Goal: Task Accomplishment & Management: Complete application form

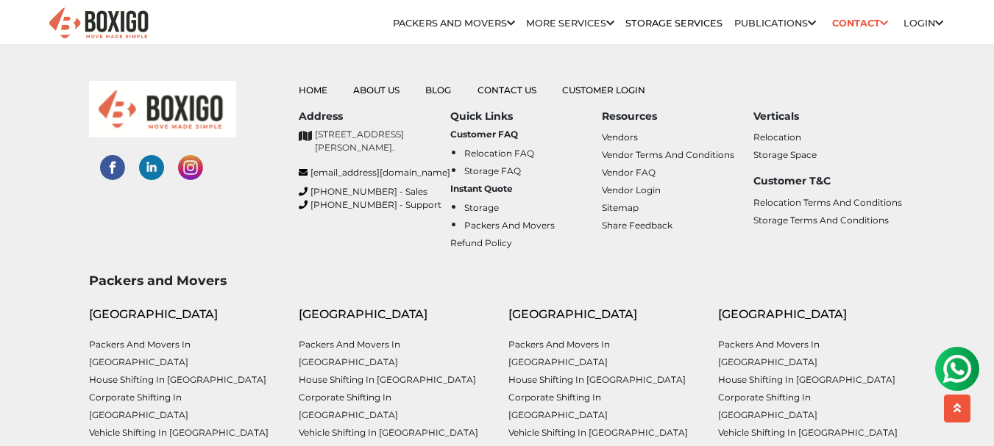
scroll to position [6246, 0]
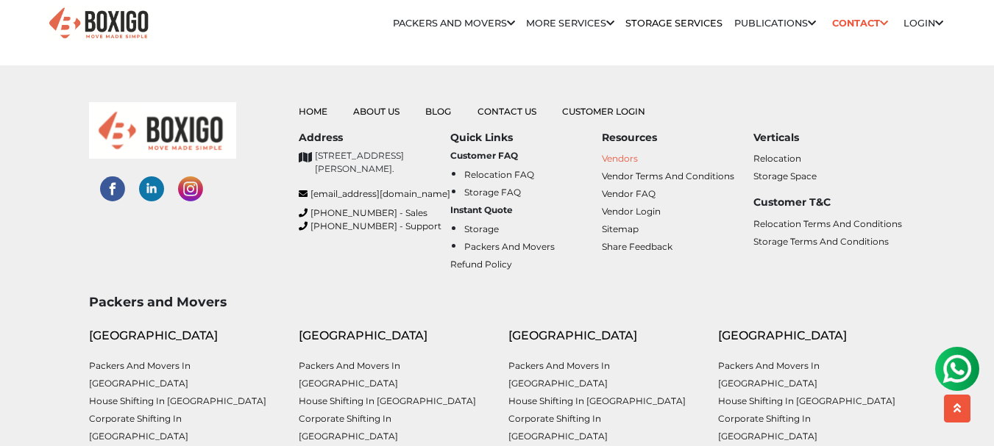
click at [629, 153] on link "Vendors" at bounding box center [620, 158] width 36 height 11
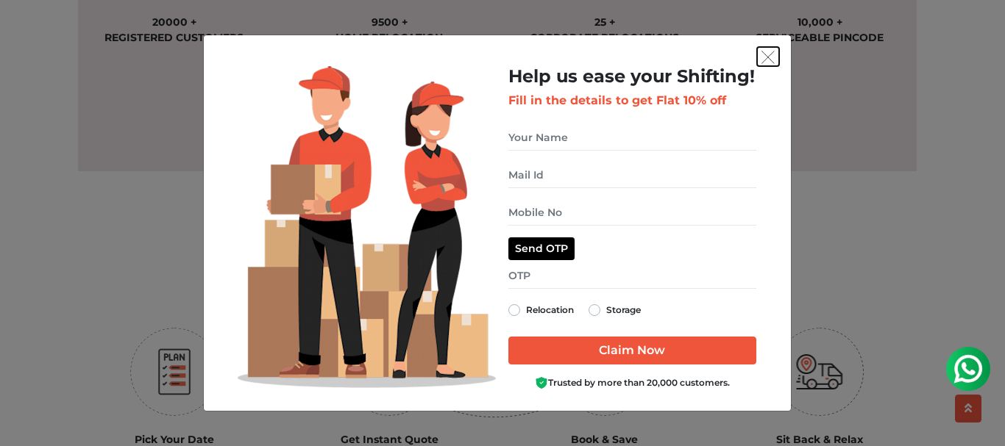
click at [764, 52] on img "get free quote dialog" at bounding box center [767, 57] width 13 height 13
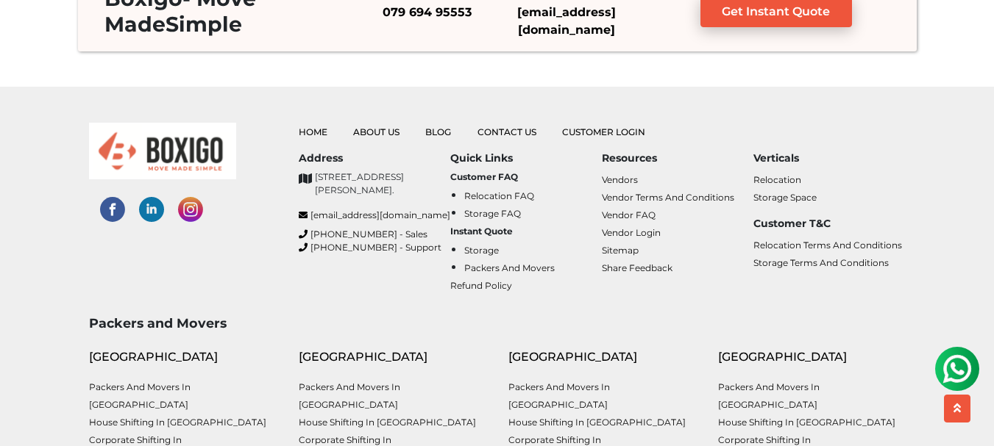
scroll to position [3646, 0]
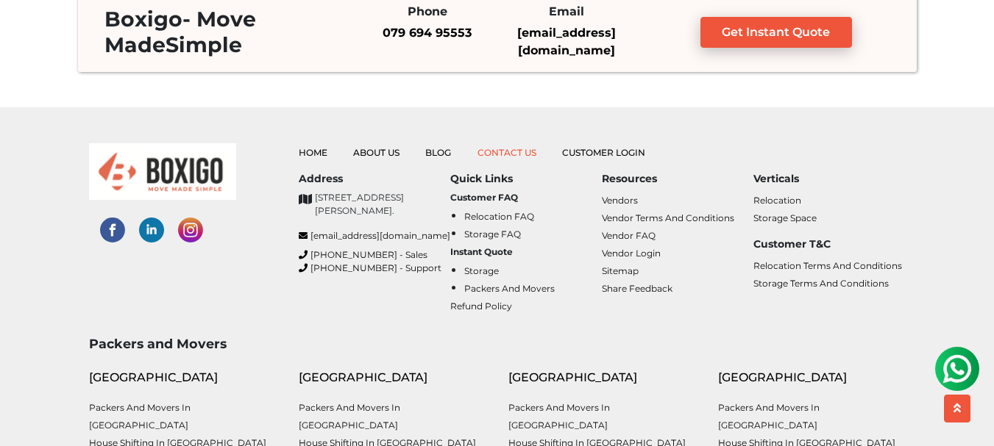
click at [516, 153] on link "Contact Us" at bounding box center [506, 152] width 59 height 11
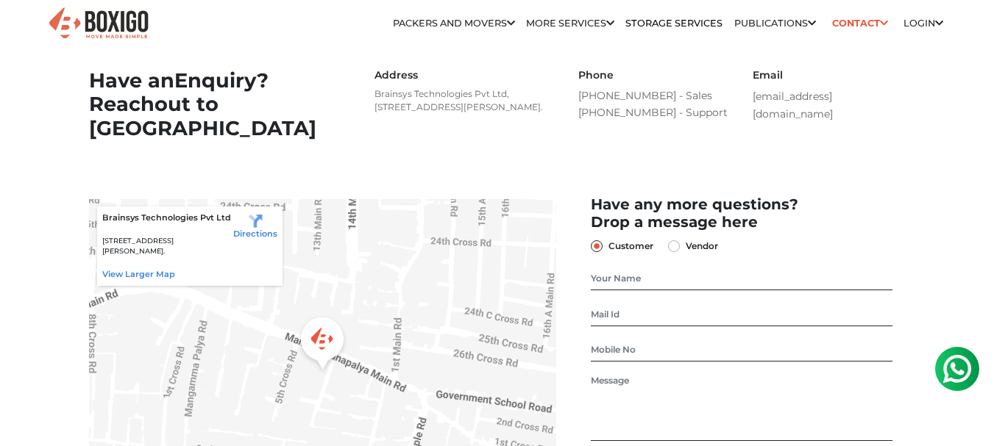
click at [685, 255] on label "Vendor" at bounding box center [701, 247] width 32 height 18
click at [677, 252] on input "Vendor" at bounding box center [674, 245] width 12 height 15
radio input "true"
click at [648, 290] on input "text" at bounding box center [741, 279] width 301 height 24
type input "VINOD KUMAR"
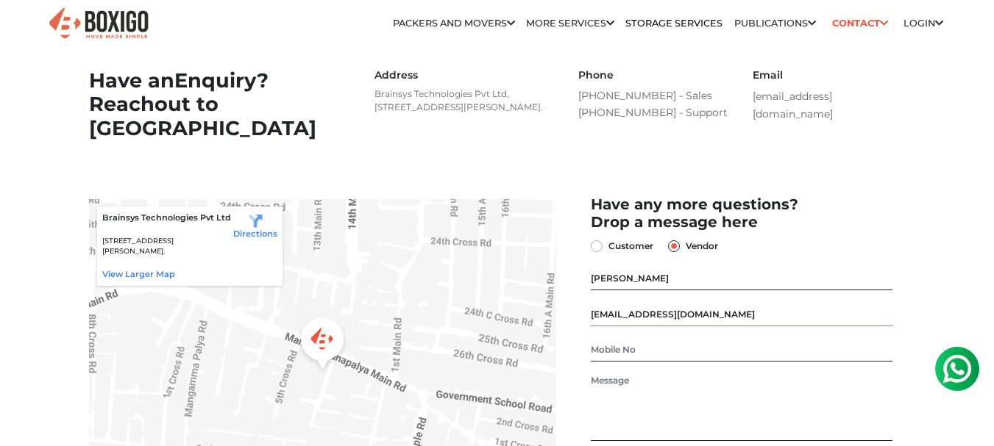
type input "unisonrelocation@gmail.com"
type input "9704471122"
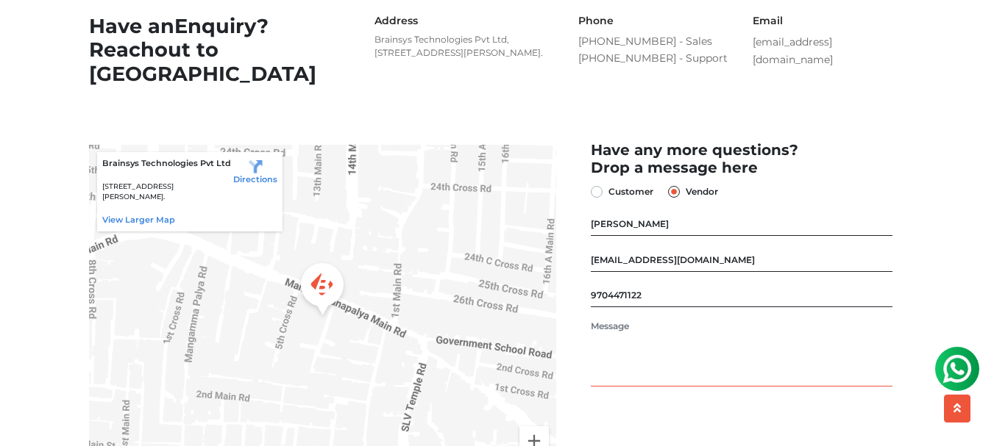
scroll to position [147, 0]
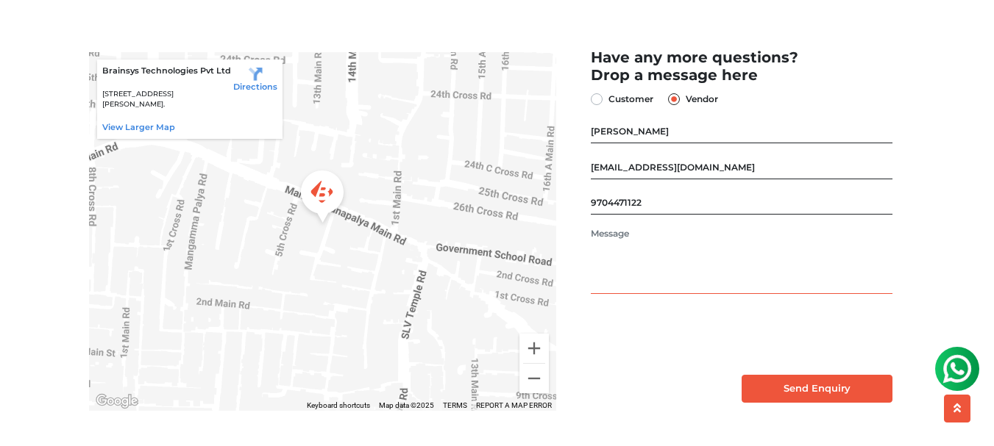
click at [620, 252] on textarea at bounding box center [741, 260] width 301 height 67
paste textarea "oogle.com/search?q=Agarwal+Packers+Shifting+Co.&stick=H4sIAAAAAAAA_-NgU1I1qDBOS…"
type textarea "o"
type textarea "h"
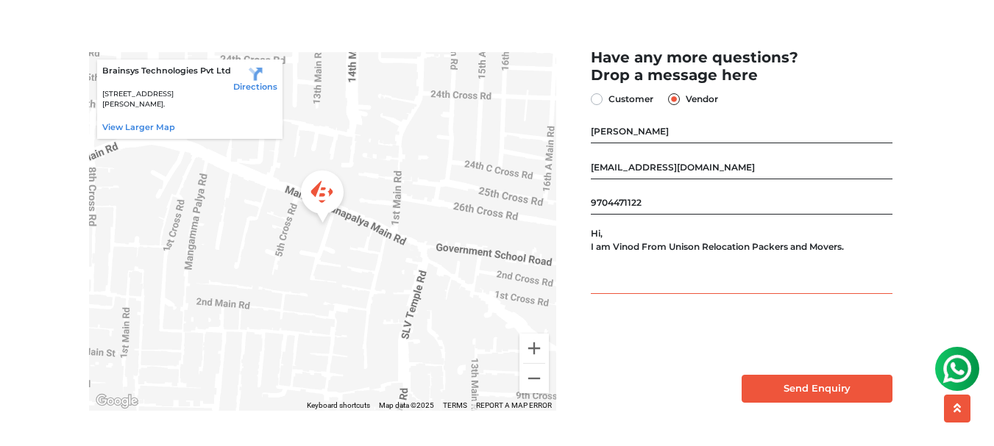
click at [664, 266] on textarea "Hi, I am Vinod From Unison Relocation Packers and Movers." at bounding box center [741, 260] width 301 height 67
click at [864, 267] on textarea "Hi, I am Vinod owner of Unison Relocation Packers and Movers." at bounding box center [741, 260] width 301 height 67
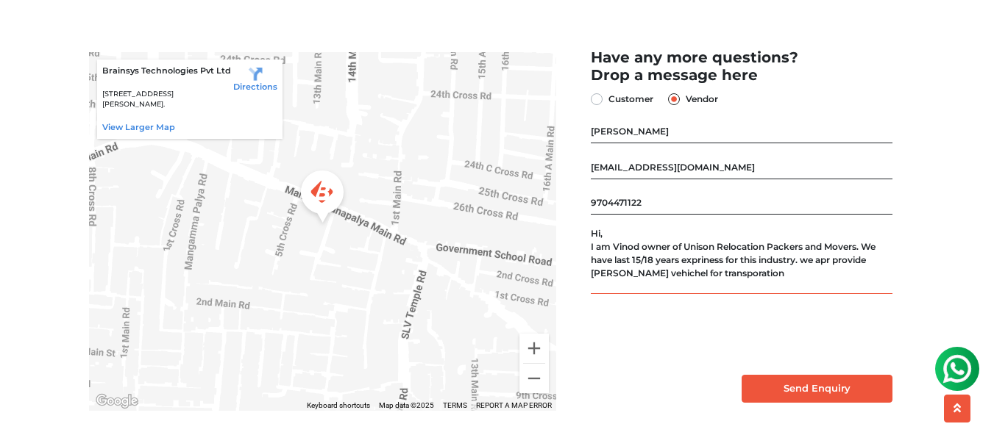
drag, startPoint x: 714, startPoint y: 279, endPoint x: 694, endPoint y: 279, distance: 19.9
click at [694, 279] on textarea "Hi, I am Vinod owner of Unison Relocation Packers and Movers. We have last 15/1…" at bounding box center [741, 260] width 301 height 67
click at [699, 277] on textarea "Hi, I am Vinod owner of Unison Relocation Packers and Movers. We have last 15/1…" at bounding box center [741, 260] width 301 height 67
click at [730, 278] on textarea "Hi, I am Vinod owner of Unison Relocation Packers and Movers. We have last 15/1…" at bounding box center [741, 260] width 301 height 67
drag, startPoint x: 841, startPoint y: 280, endPoint x: 833, endPoint y: 294, distance: 16.1
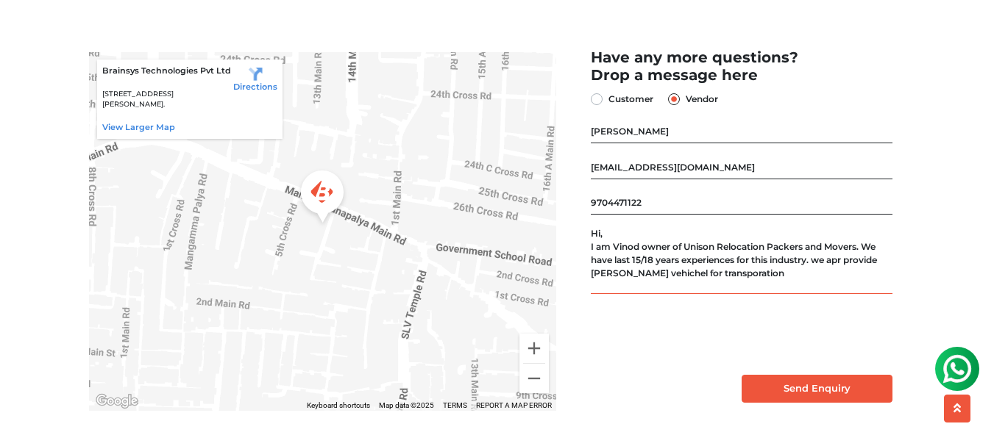
click at [833, 294] on textarea "Hi, I am Vinod owner of Unison Relocation Packers and Movers. We have last 15/1…" at bounding box center [741, 260] width 301 height 67
click at [844, 278] on textarea "Hi, I am Vinod owner of Unison Relocation Packers and Movers. We have last 15/1…" at bounding box center [741, 260] width 301 height 67
type textarea "Hi, I am Vinod owner of Unison Relocation Packers and Movers. We have last 15/1…"
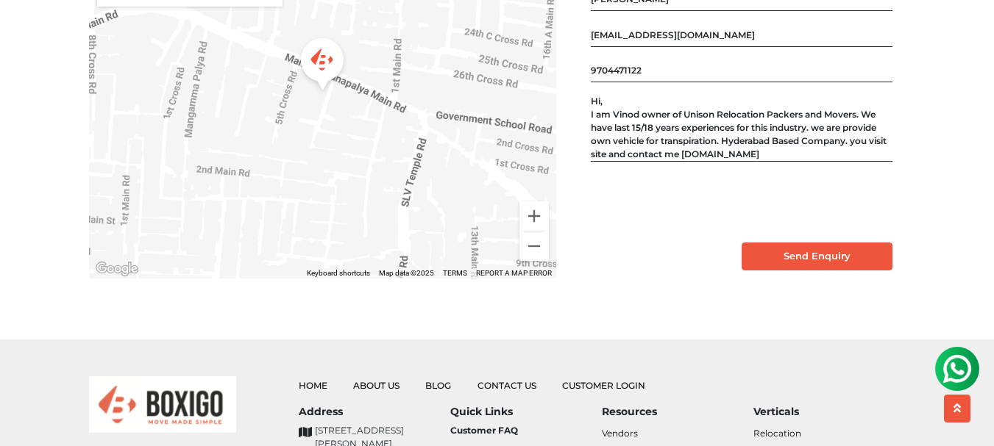
scroll to position [294, 0]
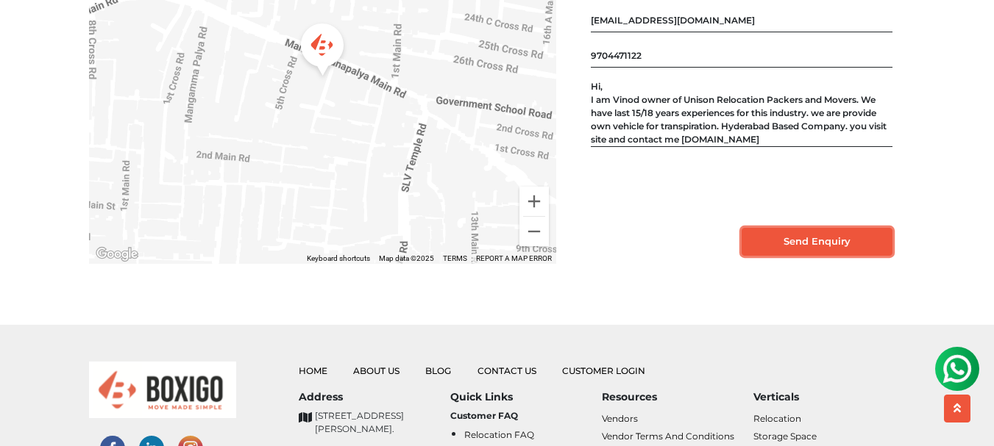
click at [805, 252] on input "Send Enquiry" at bounding box center [816, 242] width 151 height 28
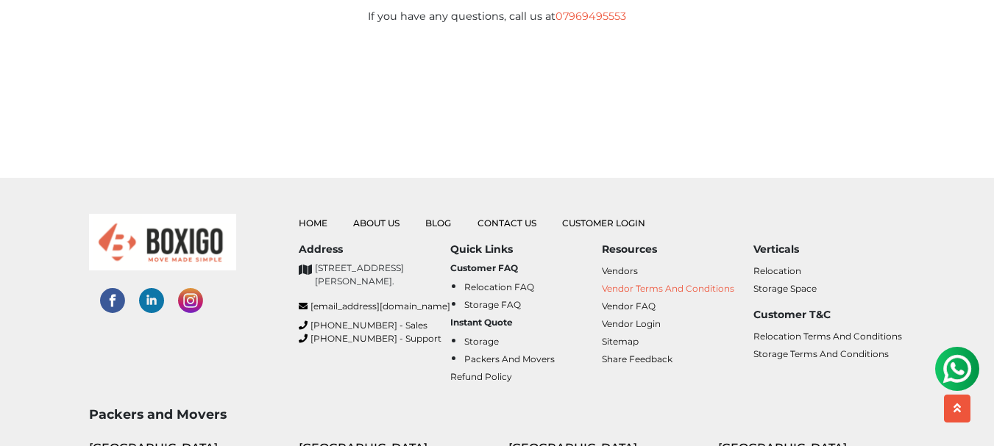
click at [649, 291] on link "Vendor Terms and Conditions" at bounding box center [668, 288] width 132 height 11
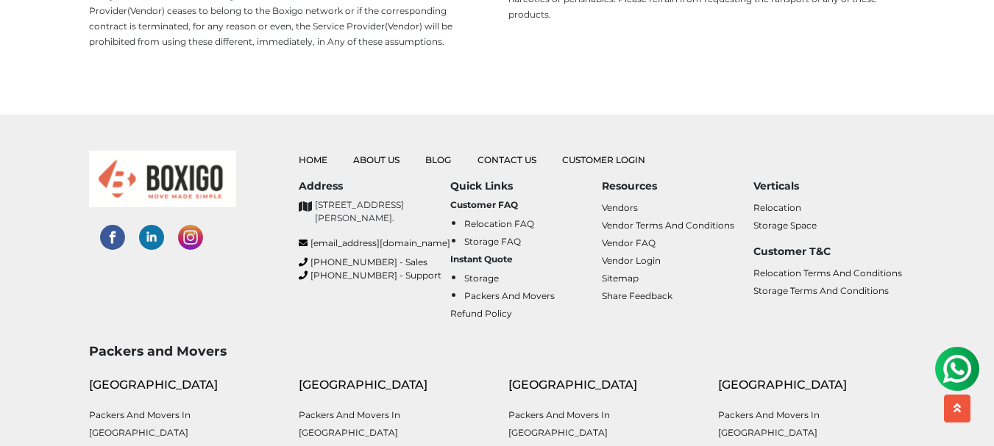
scroll to position [1177, 0]
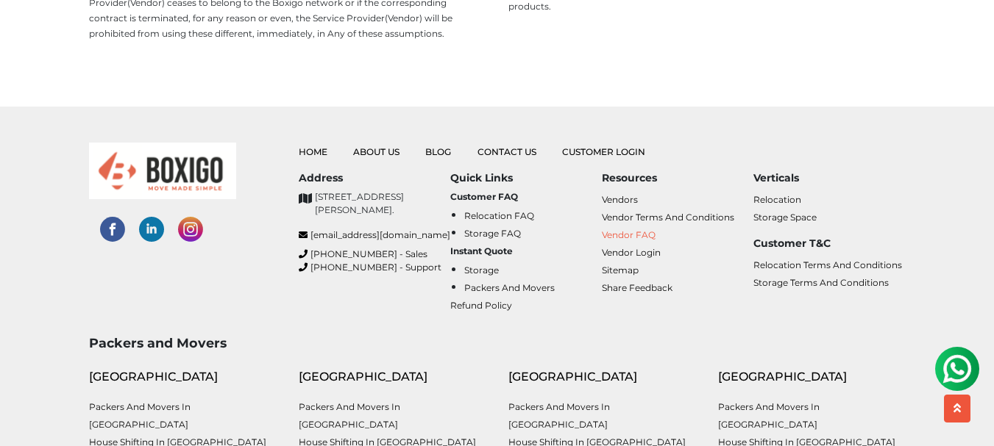
click at [635, 235] on link "Vendor FAQ" at bounding box center [629, 234] width 54 height 11
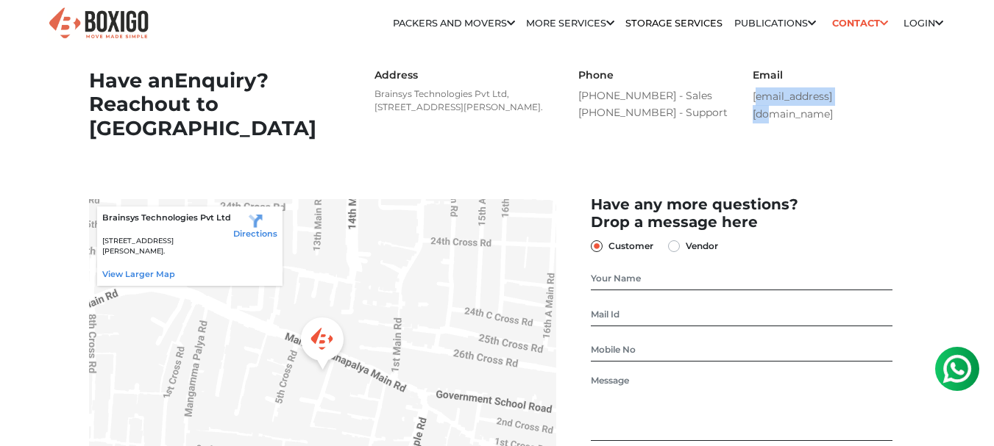
drag, startPoint x: 747, startPoint y: 97, endPoint x: 855, endPoint y: 95, distance: 108.1
click at [855, 95] on div "Email [EMAIL_ADDRESS][DOMAIN_NAME]" at bounding box center [828, 96] width 175 height 55
